Goal: Find specific page/section: Locate item on page

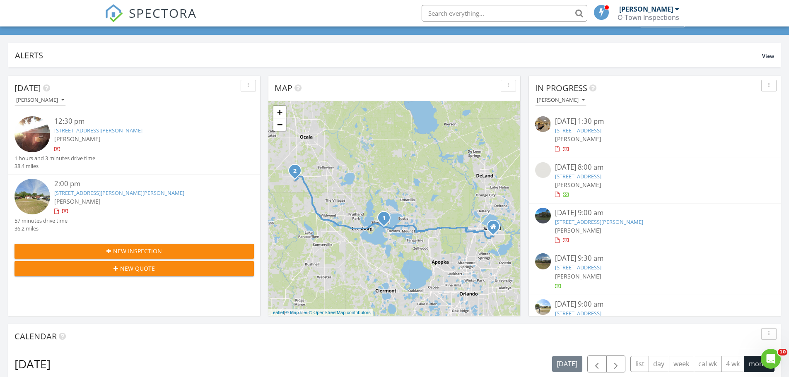
scroll to position [41, 0]
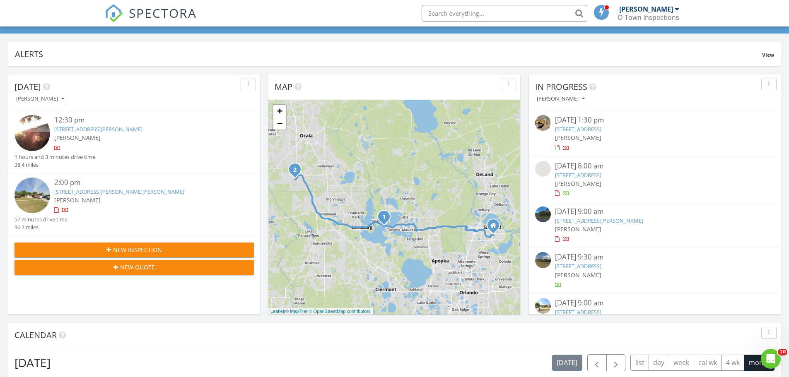
click at [384, 220] on icon "1" at bounding box center [383, 218] width 3 height 6
click at [387, 196] on div "[STREET_ADDRESS][PERSON_NAME]" at bounding box center [384, 196] width 92 height 7
copy div "[STREET_ADDRESS][PERSON_NAME]"
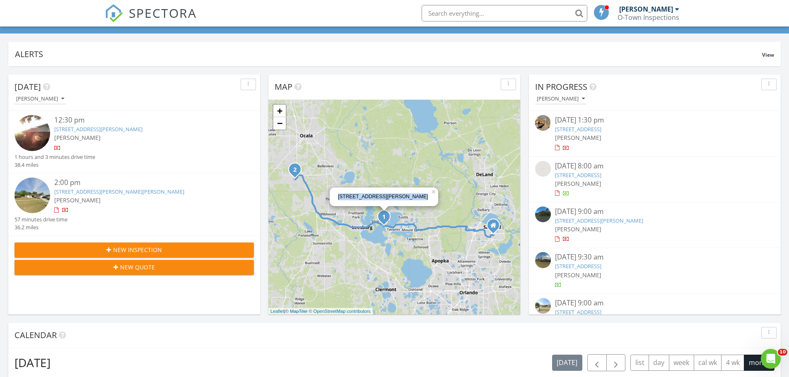
click at [294, 174] on span "2" at bounding box center [294, 169] width 19 height 19
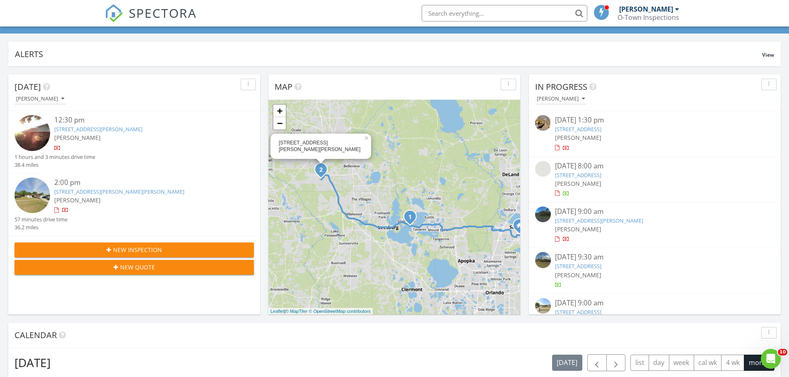
click at [322, 150] on div "[STREET_ADDRESS][PERSON_NAME][PERSON_NAME]" at bounding box center [321, 147] width 84 height 14
copy div "[STREET_ADDRESS][PERSON_NAME][PERSON_NAME]"
